Goal: Information Seeking & Learning: Learn about a topic

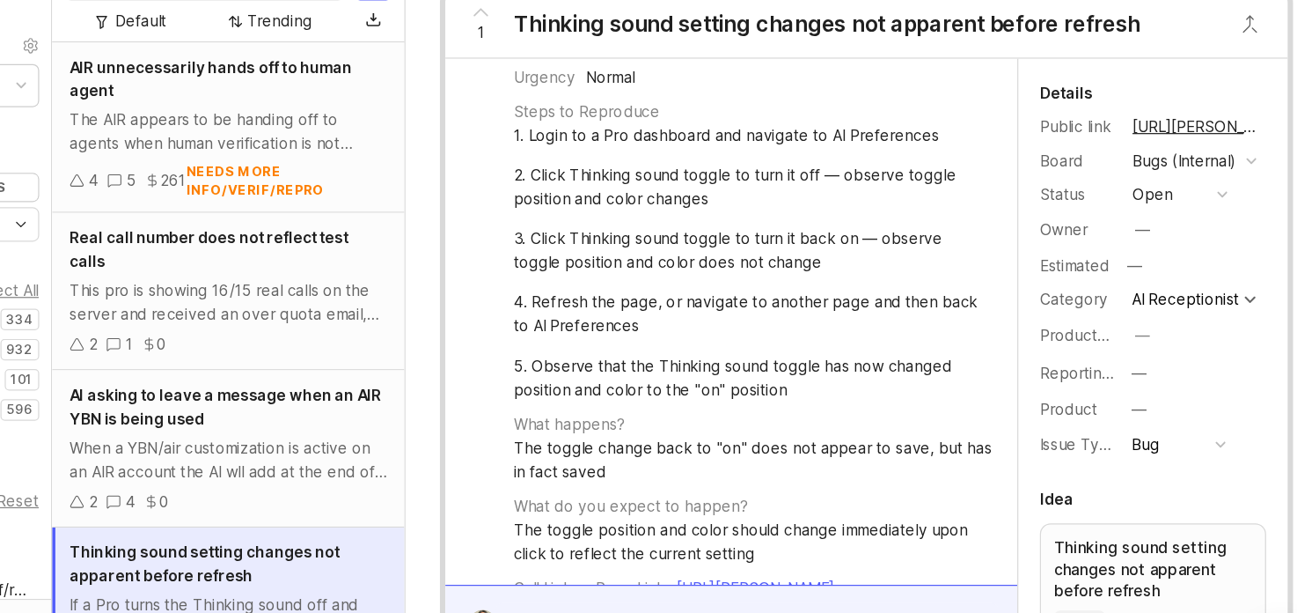
scroll to position [366, 0]
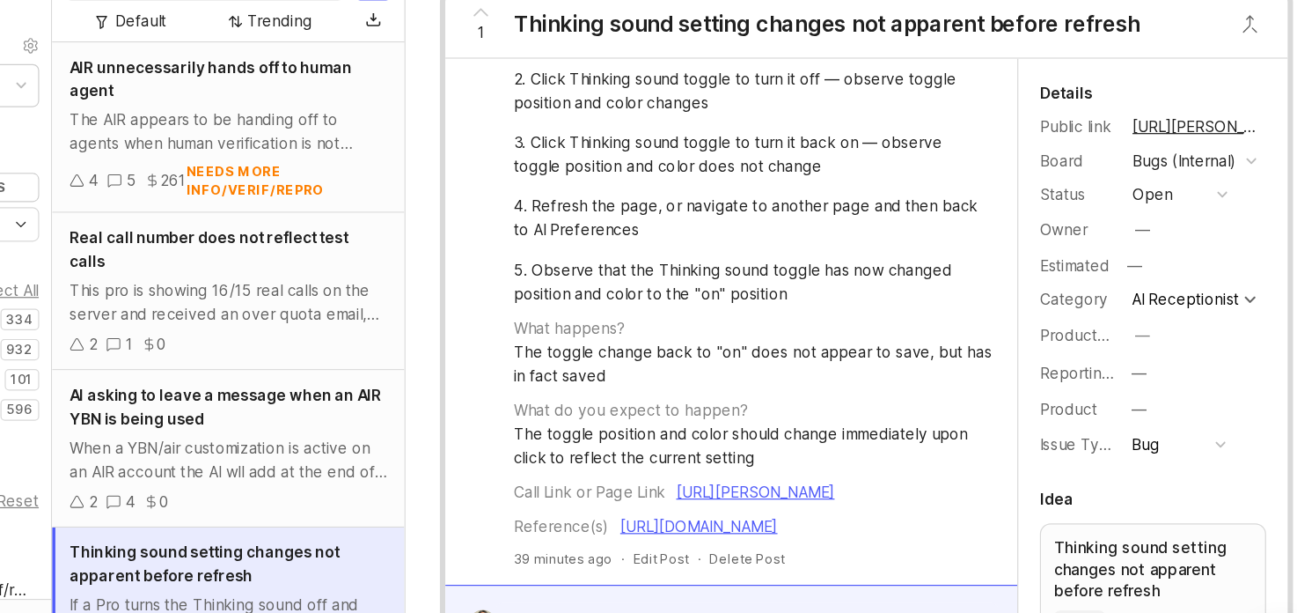
click at [747, 462] on link "[URL][DOMAIN_NAME]" at bounding box center [783, 469] width 129 height 15
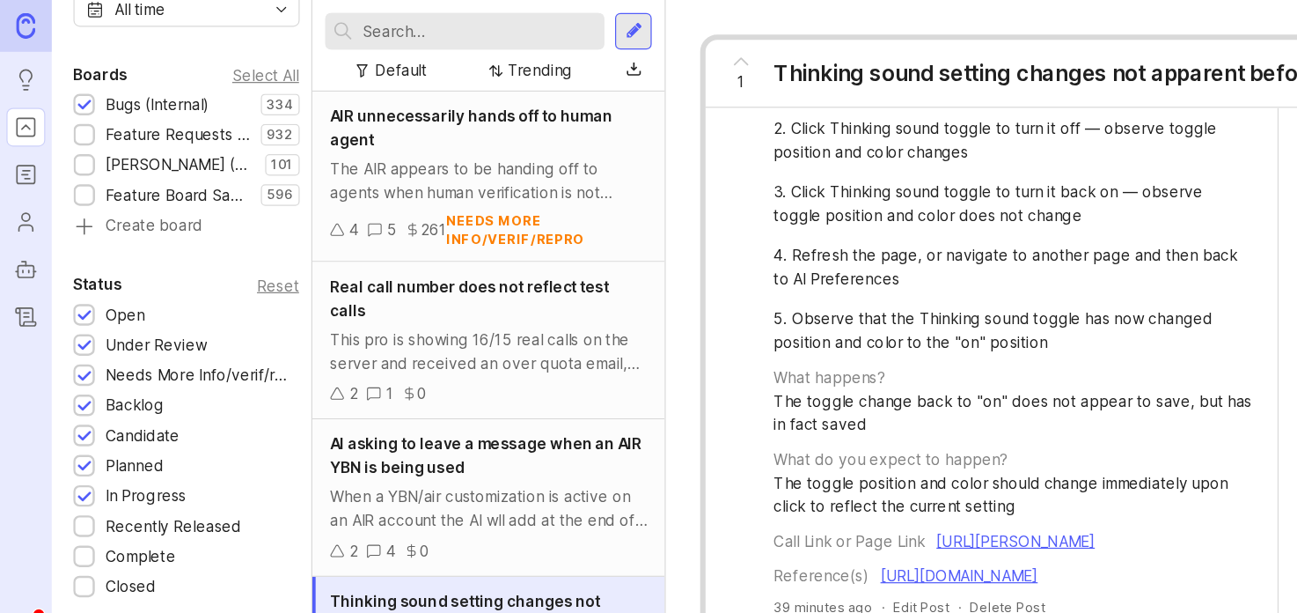
scroll to position [212, 0]
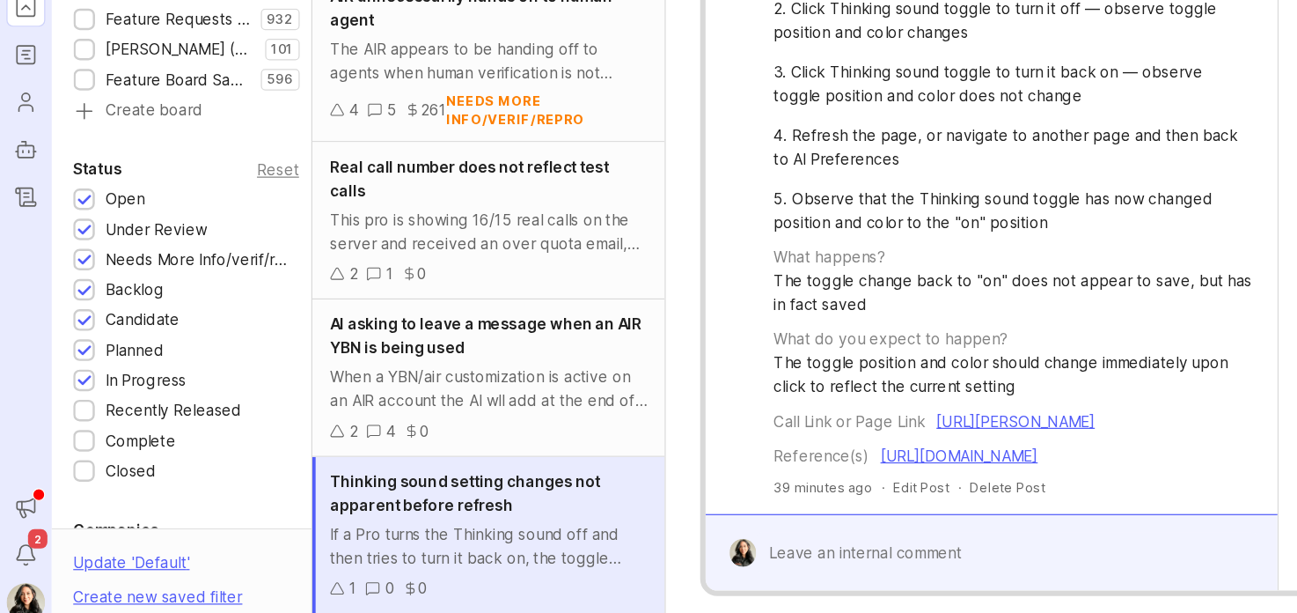
click at [18, 555] on icon "Notifications" at bounding box center [20, 550] width 19 height 21
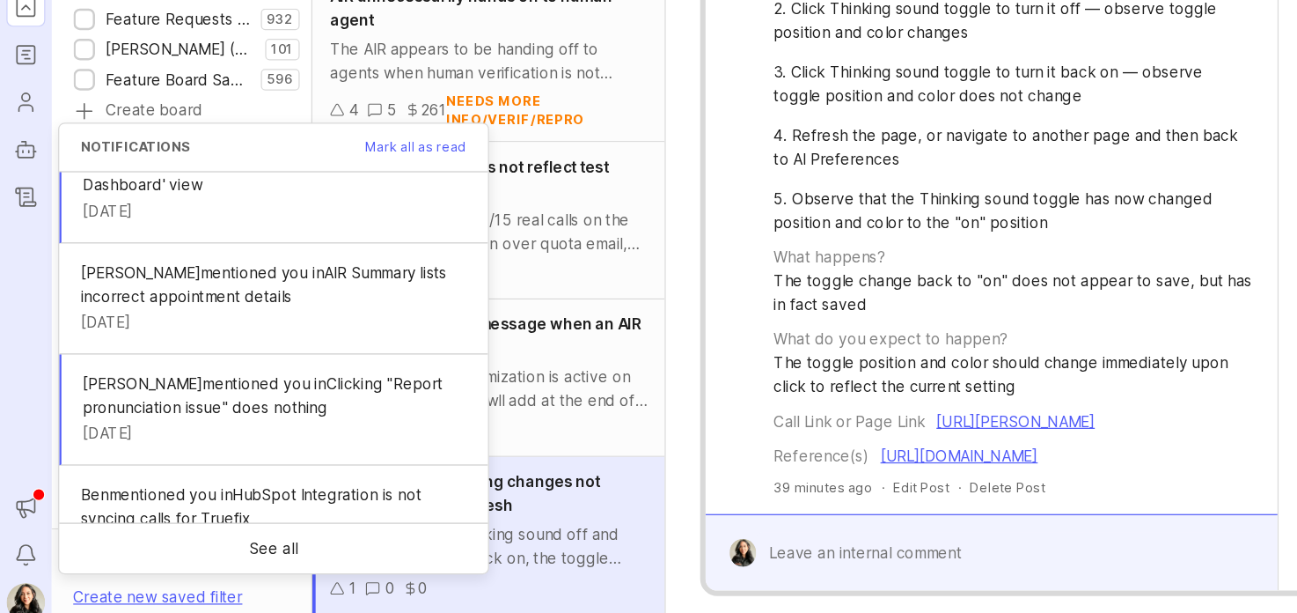
scroll to position [532, 0]
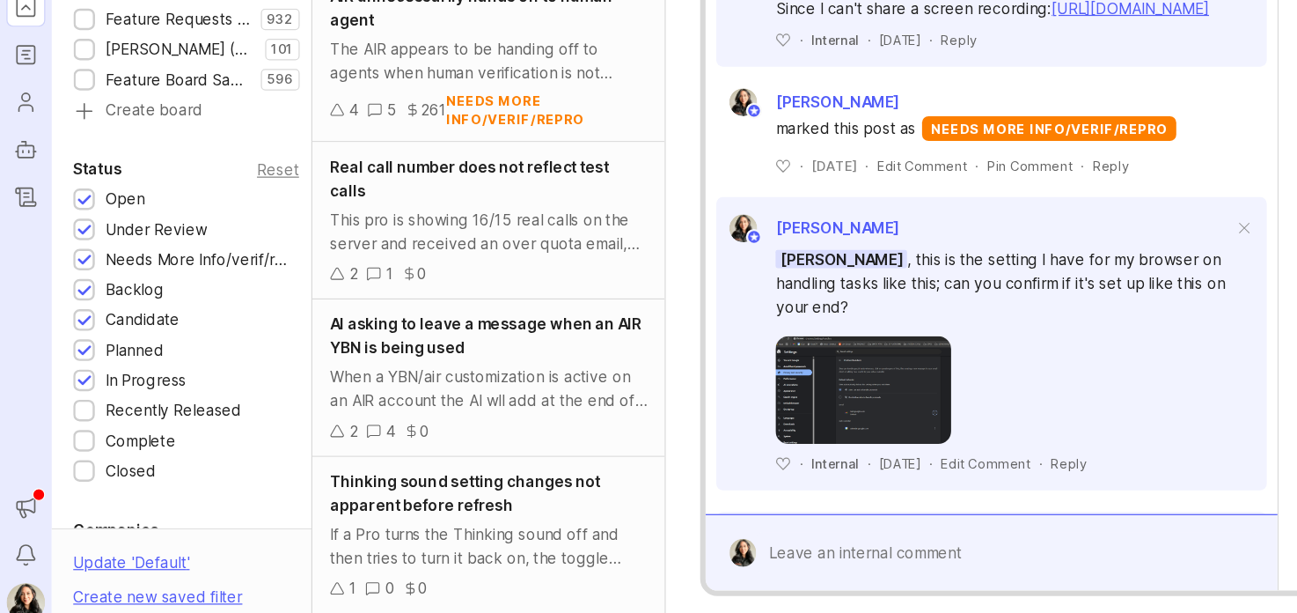
scroll to position [1126, 0]
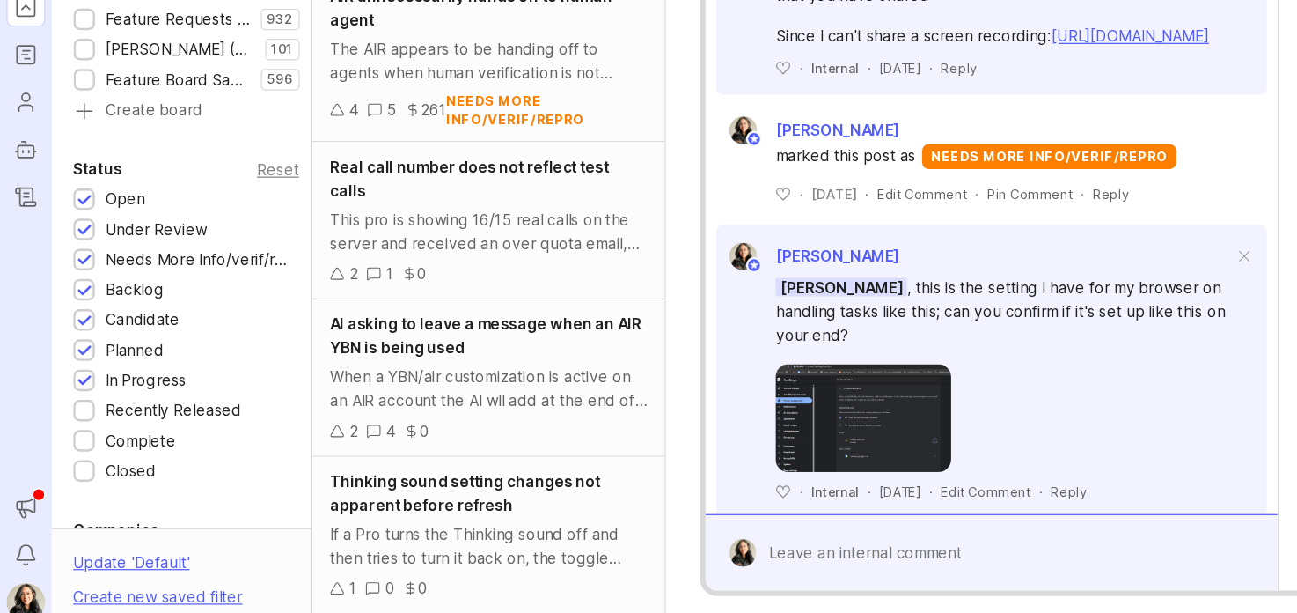
click at [859, 135] on link "[URL][DOMAIN_NAME]" at bounding box center [923, 127] width 129 height 15
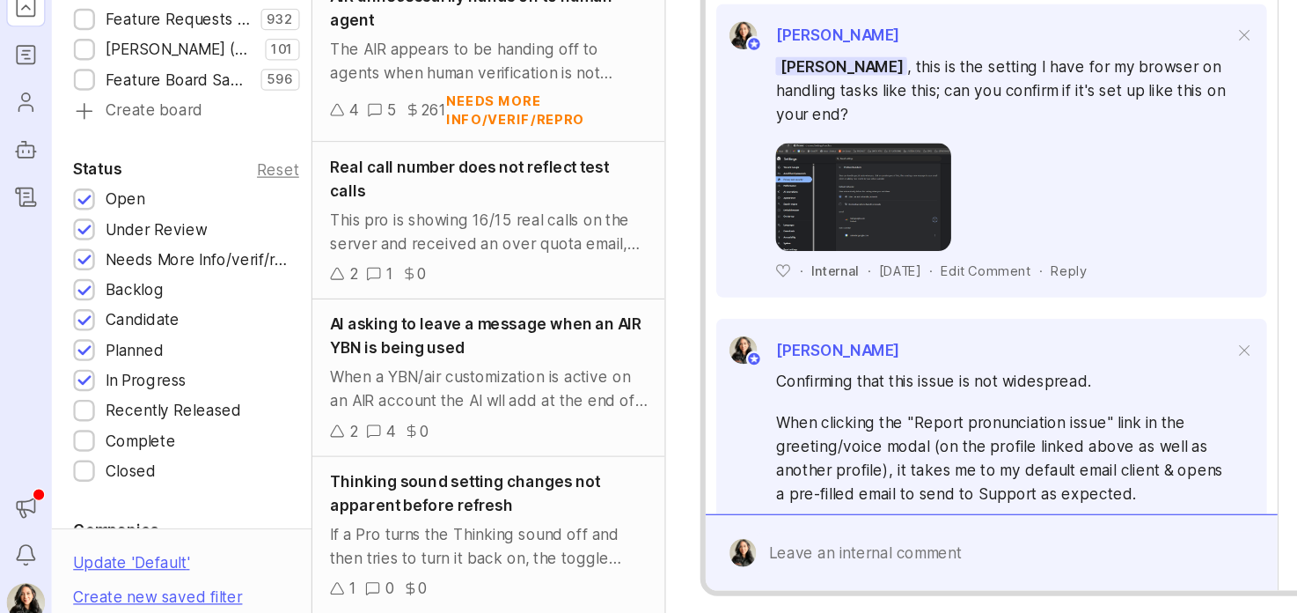
scroll to position [1304, 0]
click at [691, 305] on img at bounding box center [705, 261] width 143 height 88
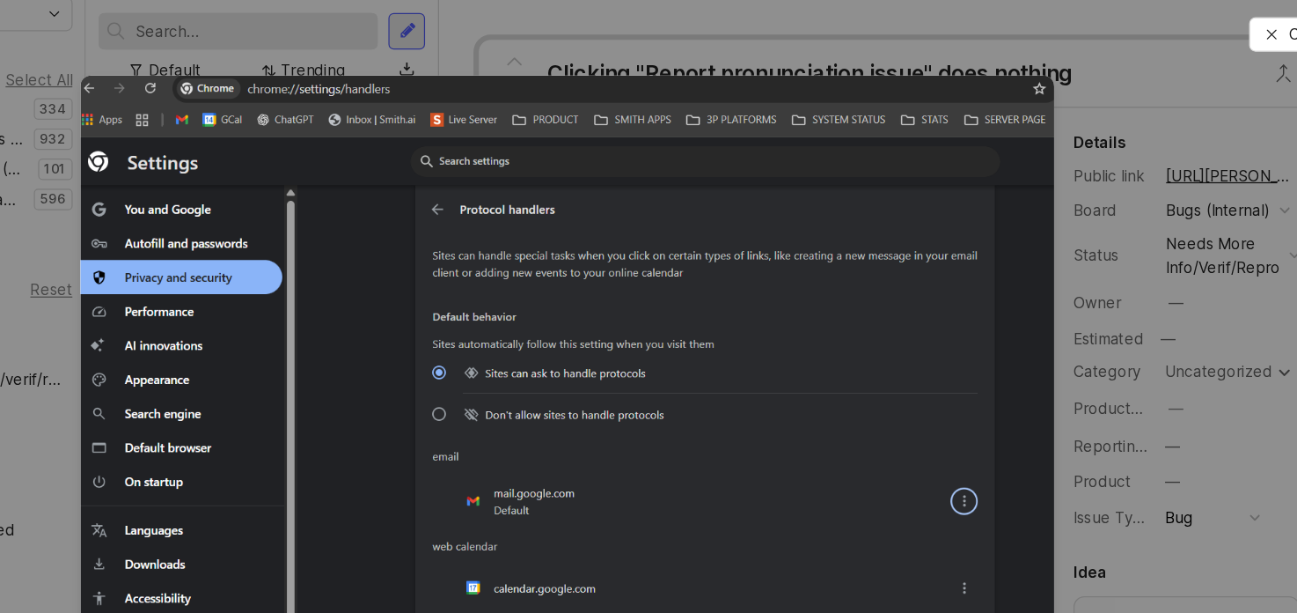
click at [1223, 28] on icon "button" at bounding box center [1224, 28] width 14 height 14
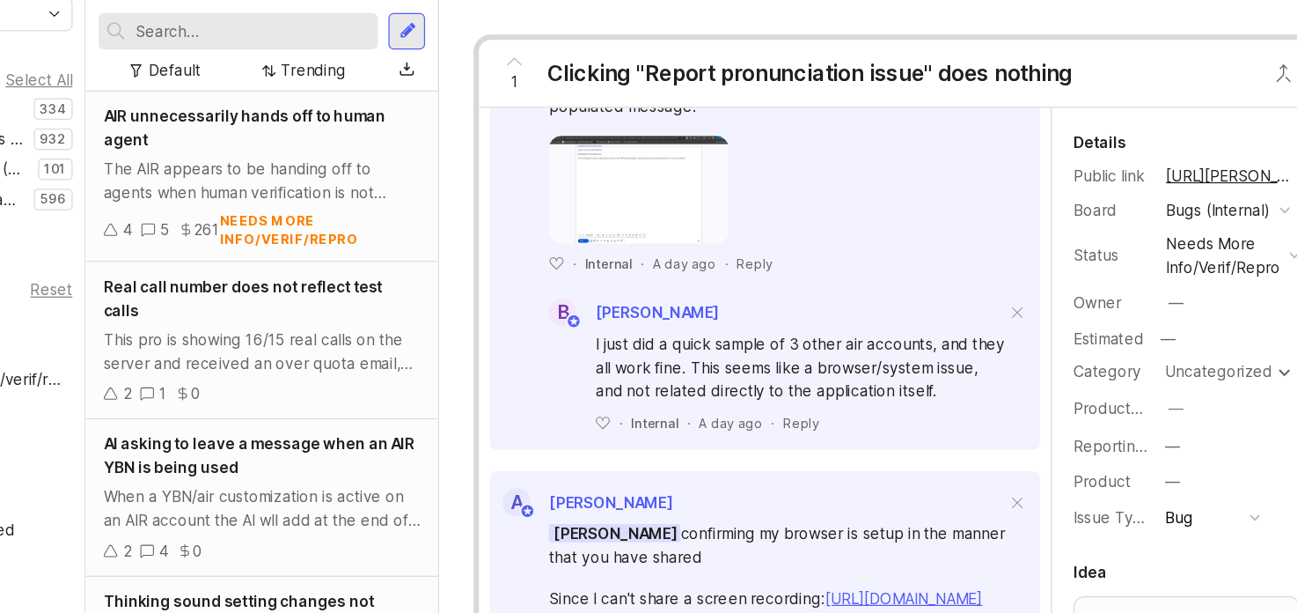
scroll to position [764, 0]
click at [716, 191] on img at bounding box center [707, 156] width 146 height 88
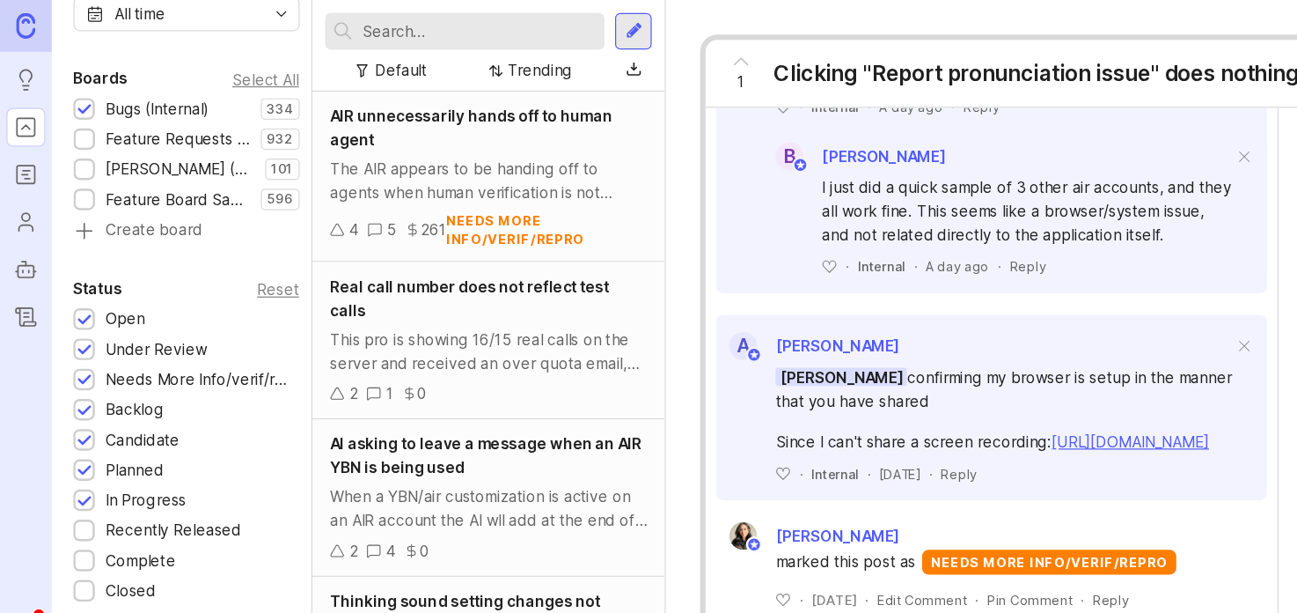
scroll to position [0, 0]
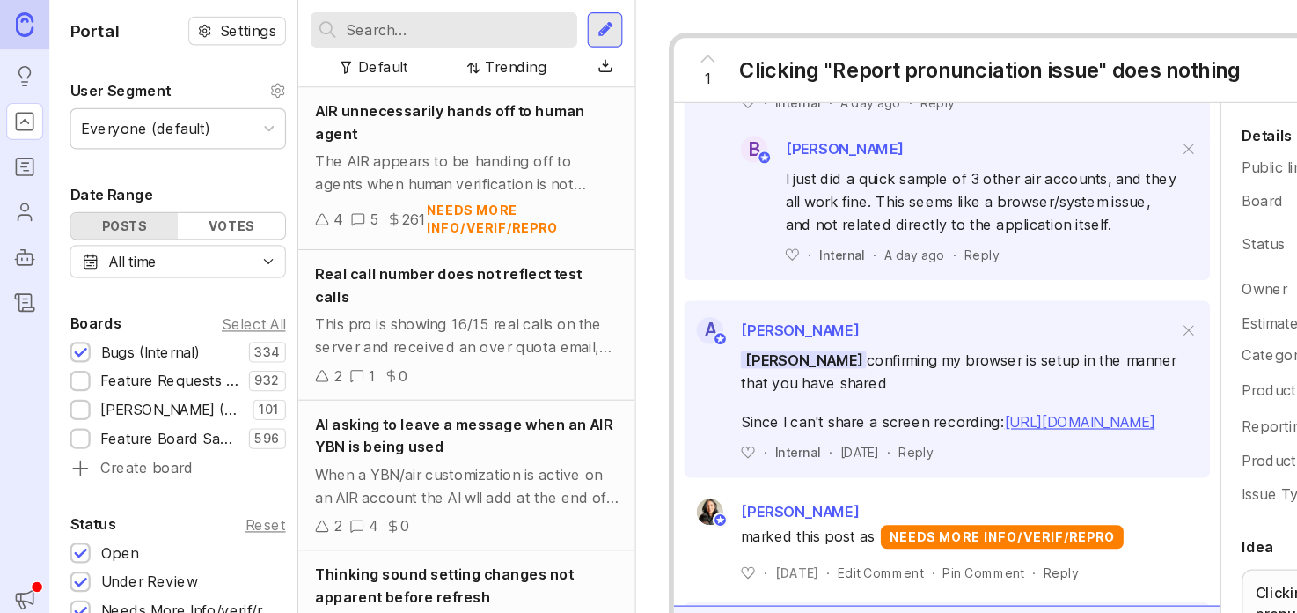
click at [22, 143] on icon "Roadmaps" at bounding box center [20, 142] width 19 height 21
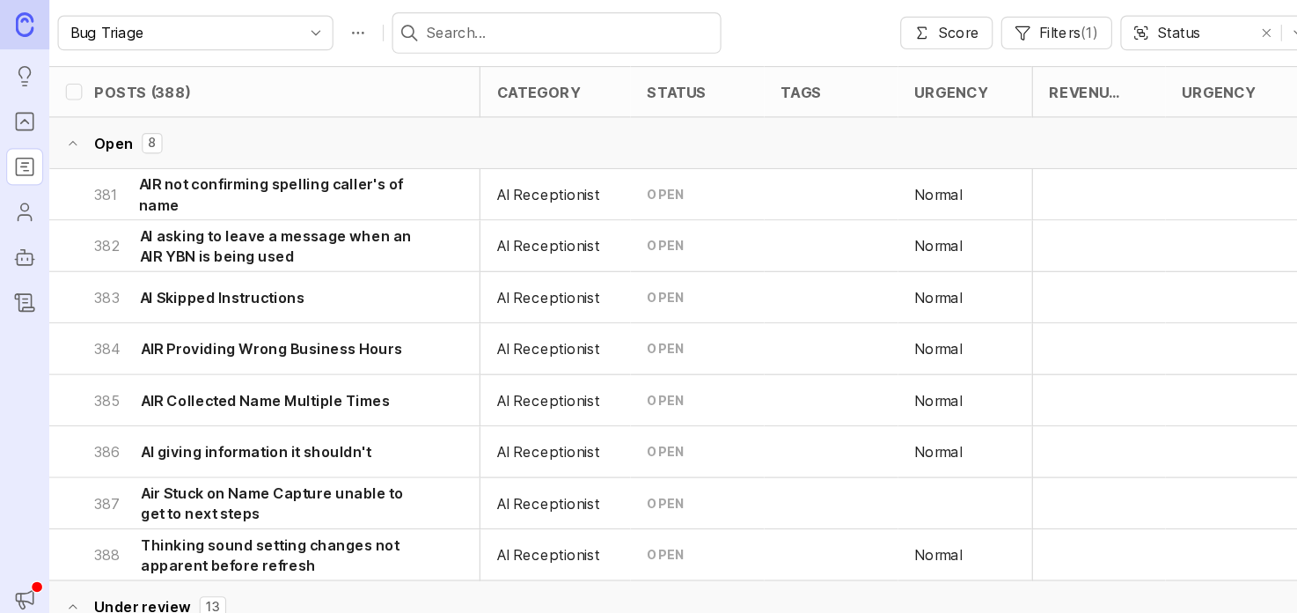
click at [224, 163] on h6 "AIR not confirming spelling caller's of name" at bounding box center [240, 166] width 242 height 35
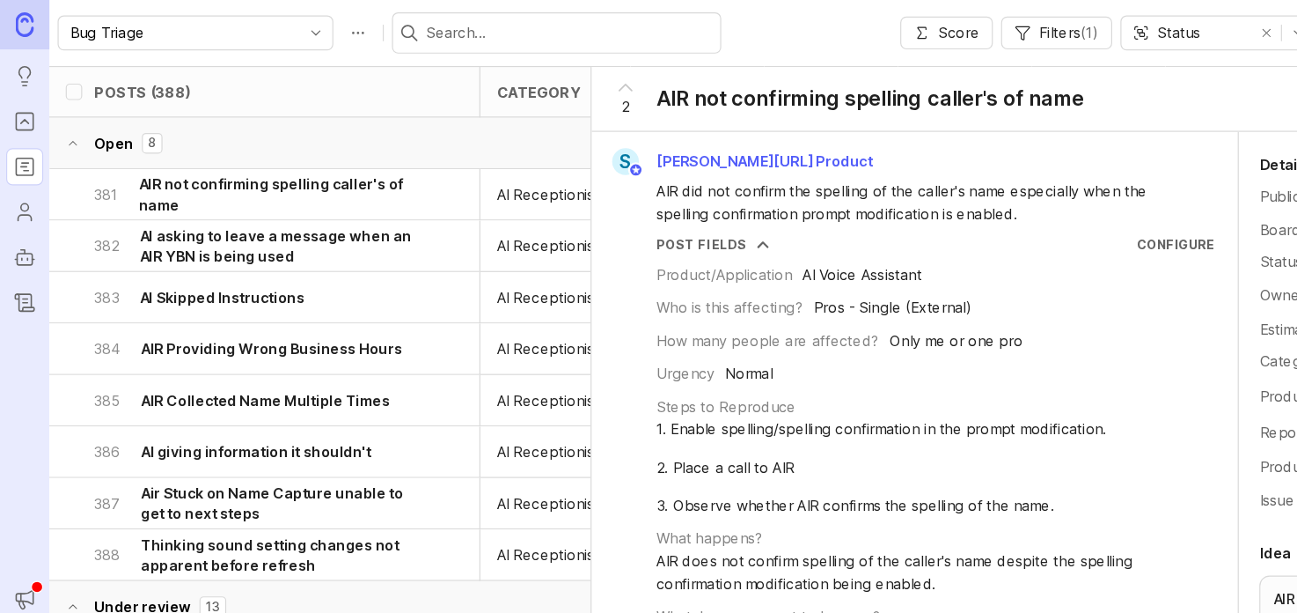
drag, startPoint x: 224, startPoint y: 163, endPoint x: 738, endPoint y: 201, distance: 516.3
click at [738, 201] on body "Ideas Portal Roadmaps Users Autopilot Changelog Announcements Notifications Bug…" at bounding box center [648, 306] width 1297 height 613
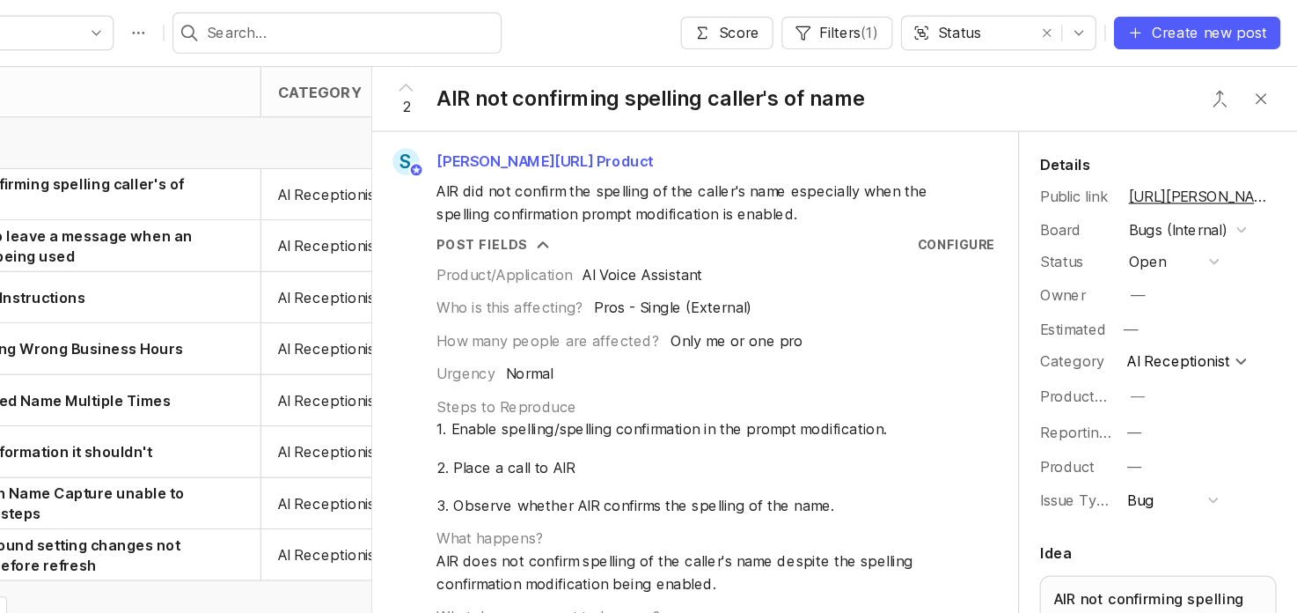
click at [1268, 83] on button "Close button" at bounding box center [1266, 84] width 35 height 35
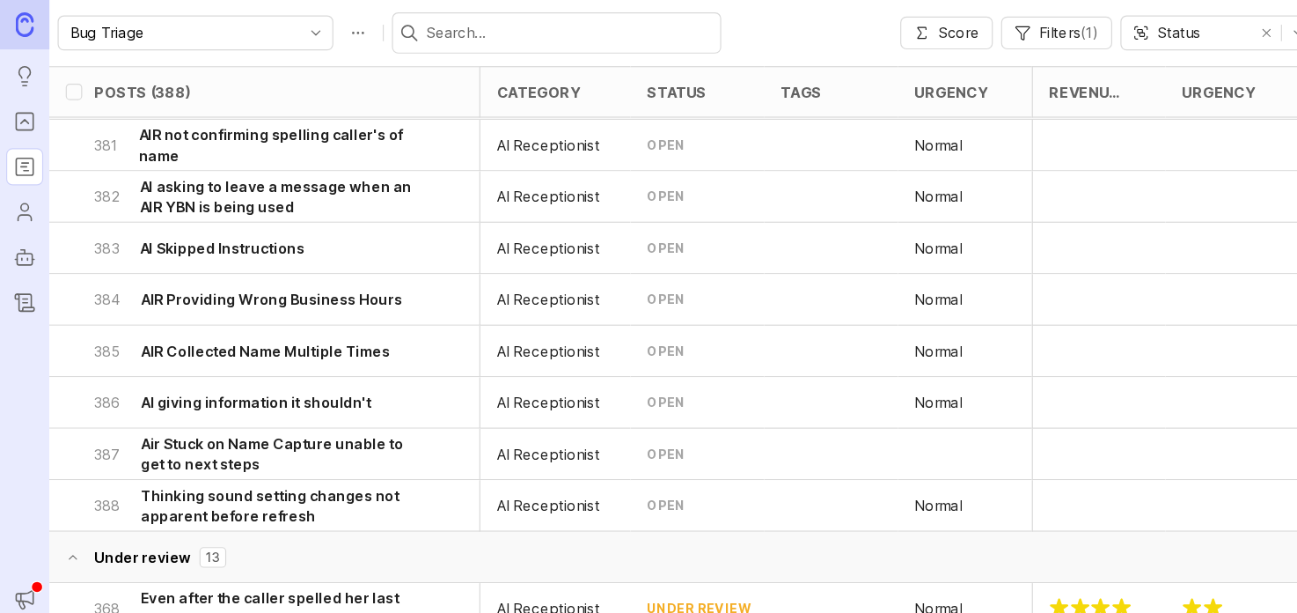
scroll to position [42, 0]
click at [194, 382] on h6 "Air Stuck on Name Capture unable to get to next steps" at bounding box center [241, 388] width 240 height 35
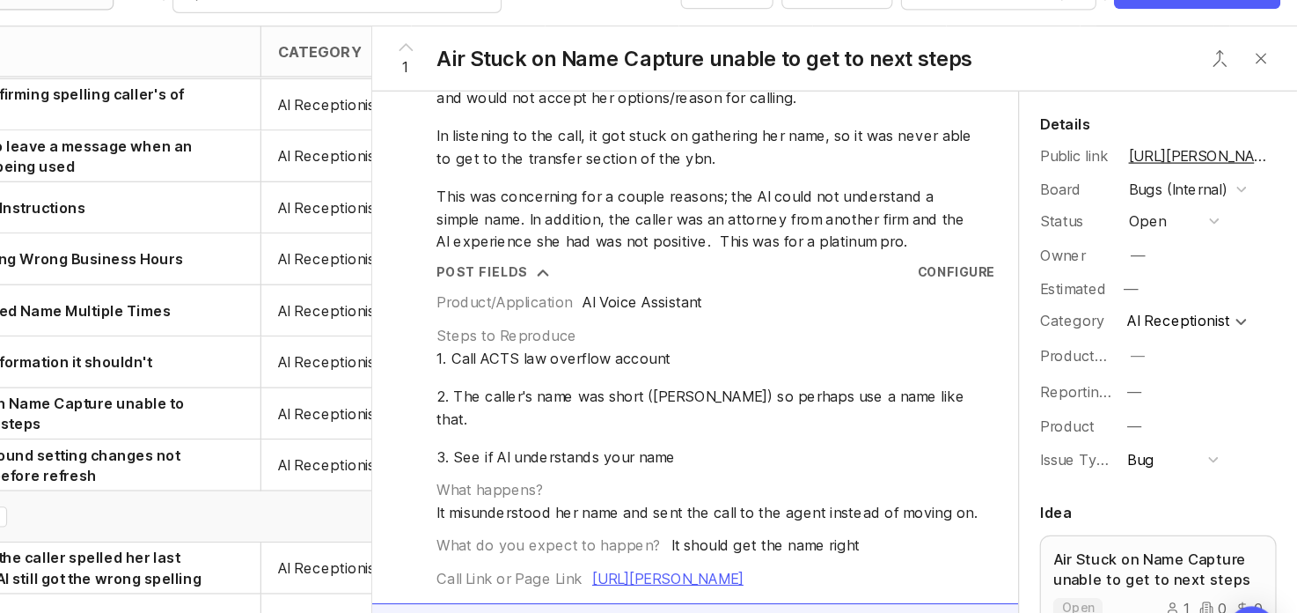
scroll to position [84, 0]
click at [1260, 89] on button "Close button" at bounding box center [1266, 84] width 35 height 35
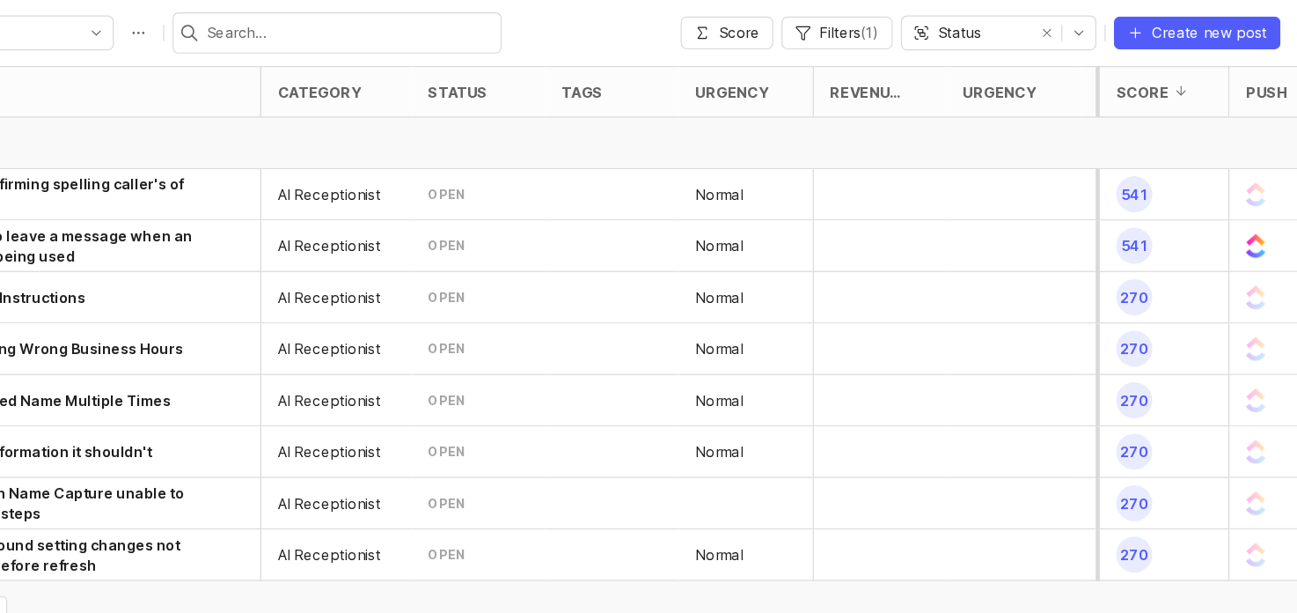
scroll to position [0, 7]
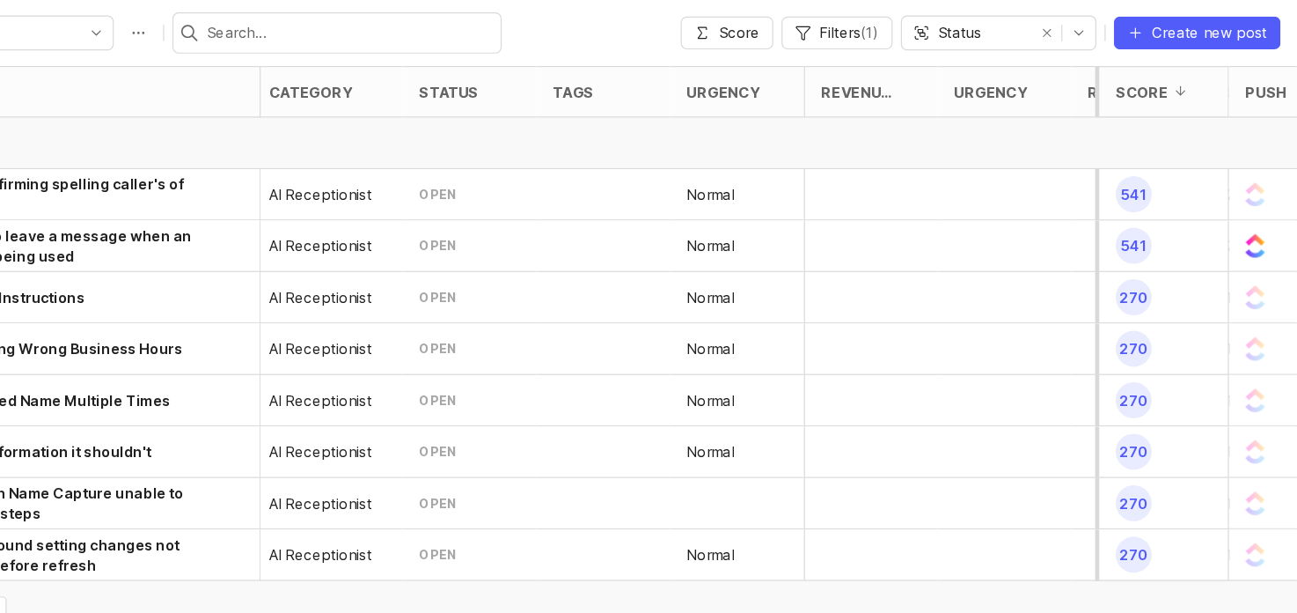
click at [709, 18] on div "Bug Triage Score Filters ( 1 ) Status Create new post" at bounding box center [669, 28] width 1255 height 56
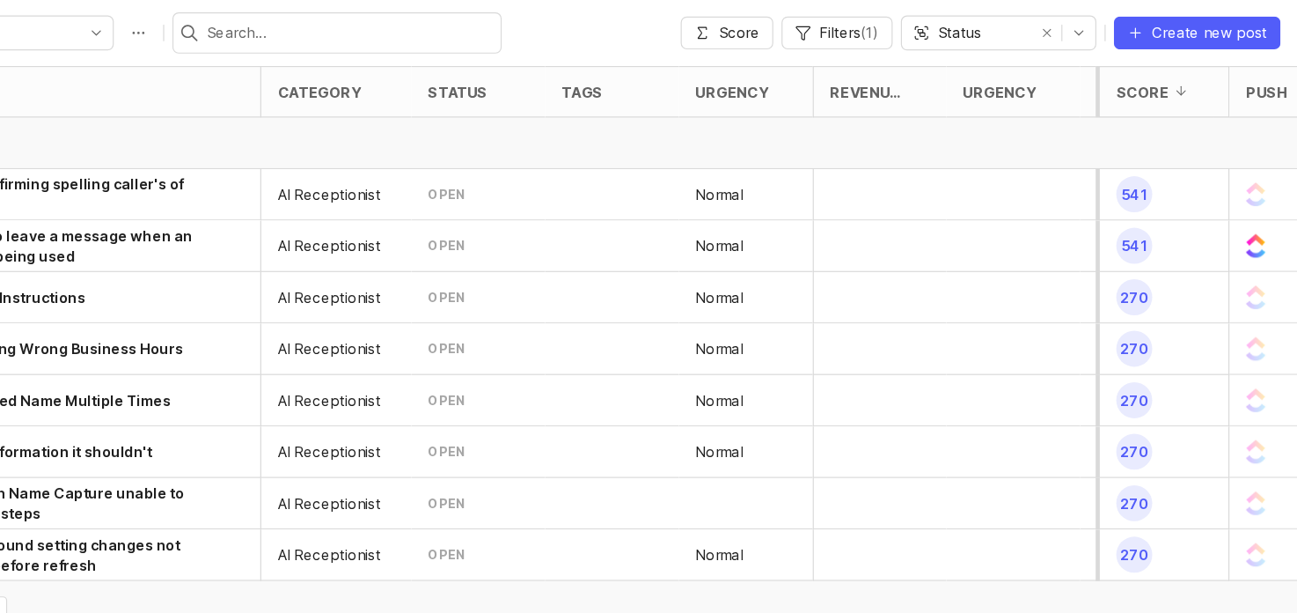
scroll to position [0, 0]
